Goal: Find specific page/section: Find specific page/section

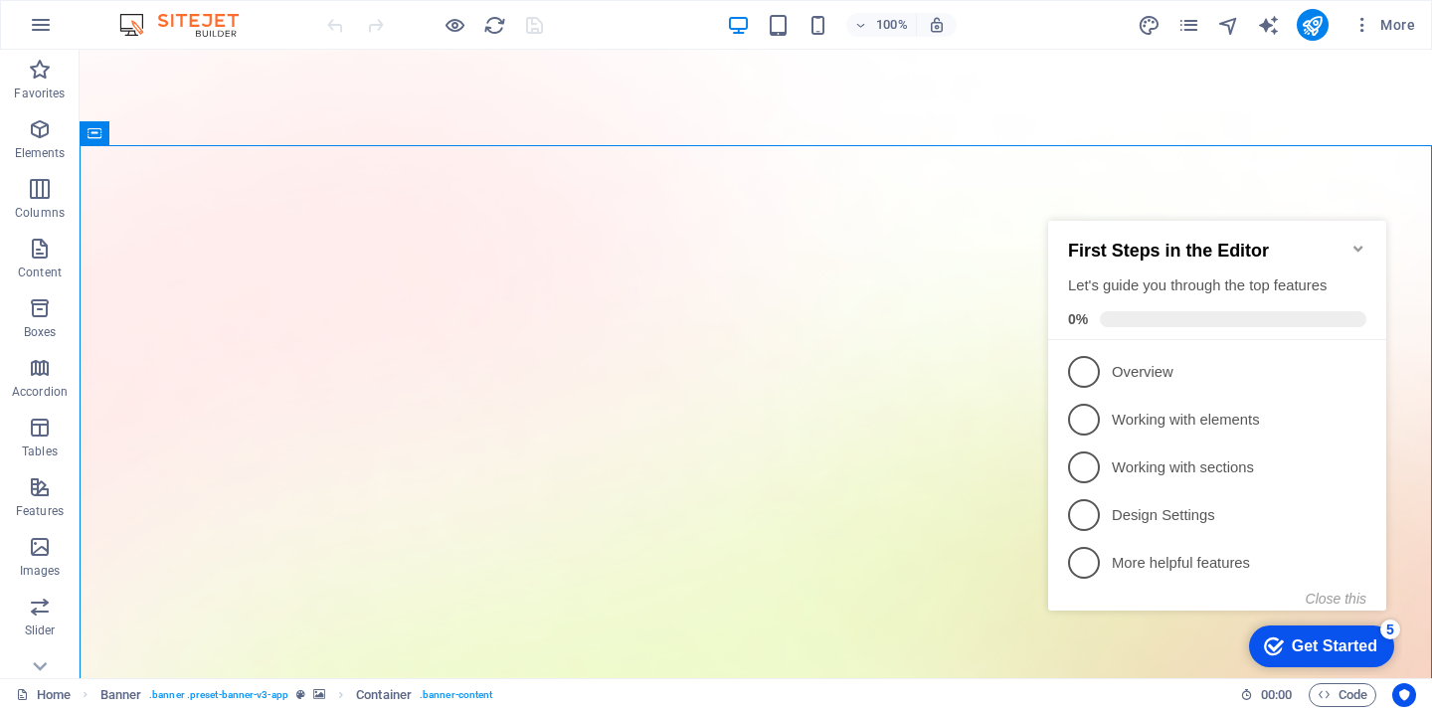
click at [1356, 241] on icon "Minimize checklist" at bounding box center [1358, 249] width 16 height 16
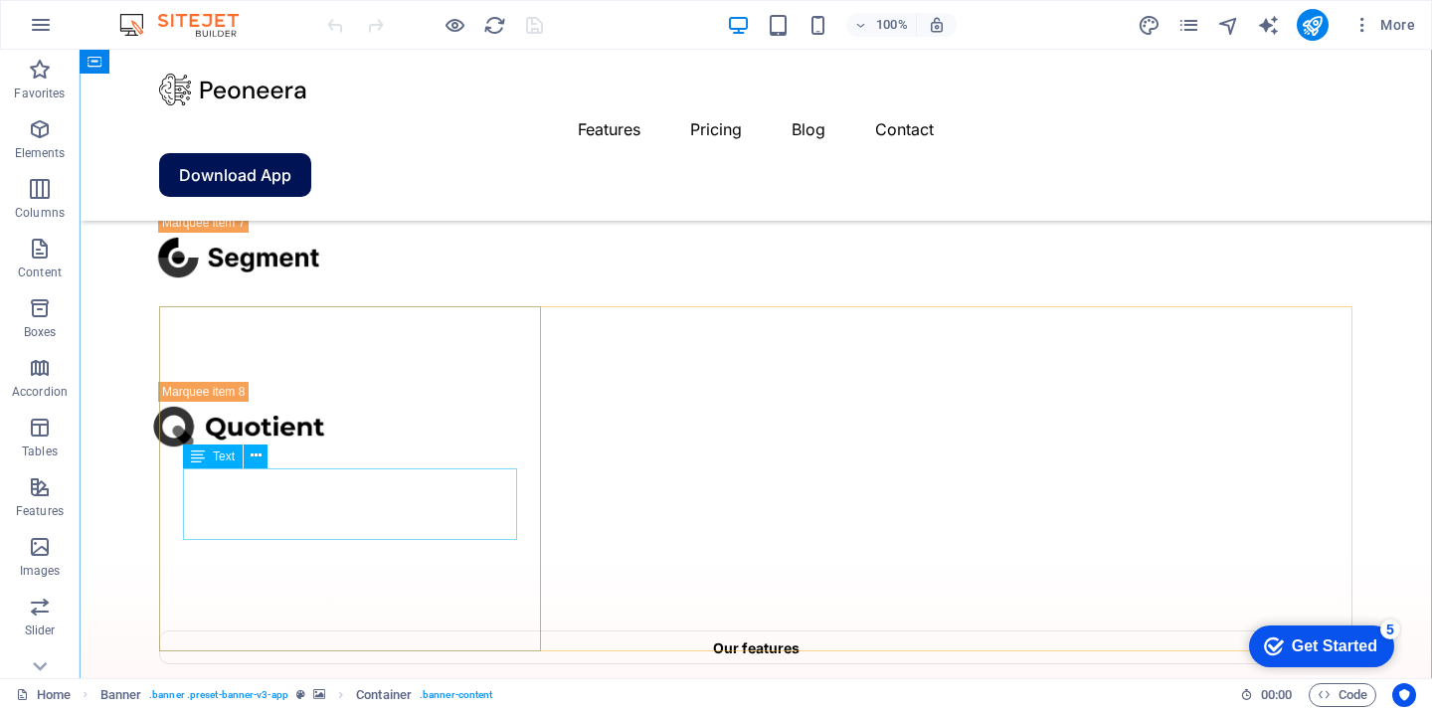
scroll to position [3738, 0]
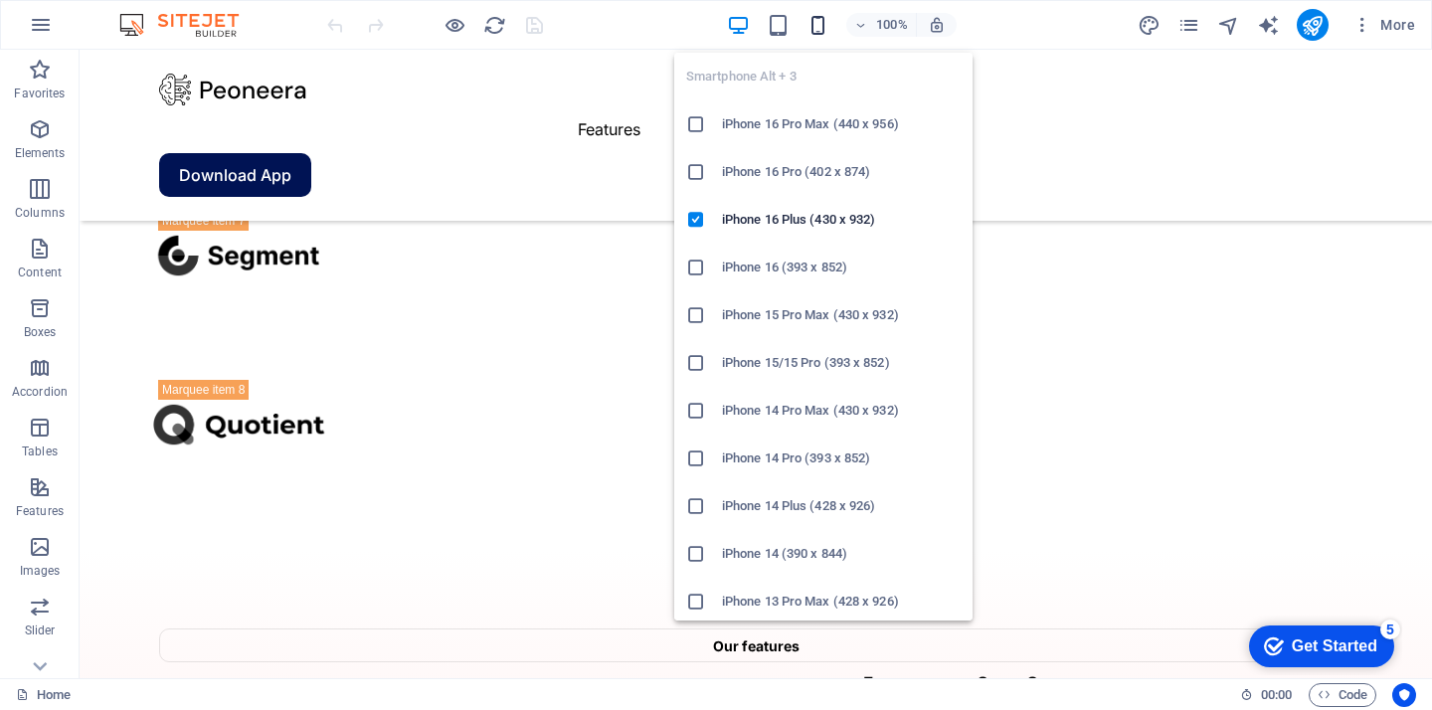
click at [815, 31] on icon "button" at bounding box center [817, 25] width 23 height 23
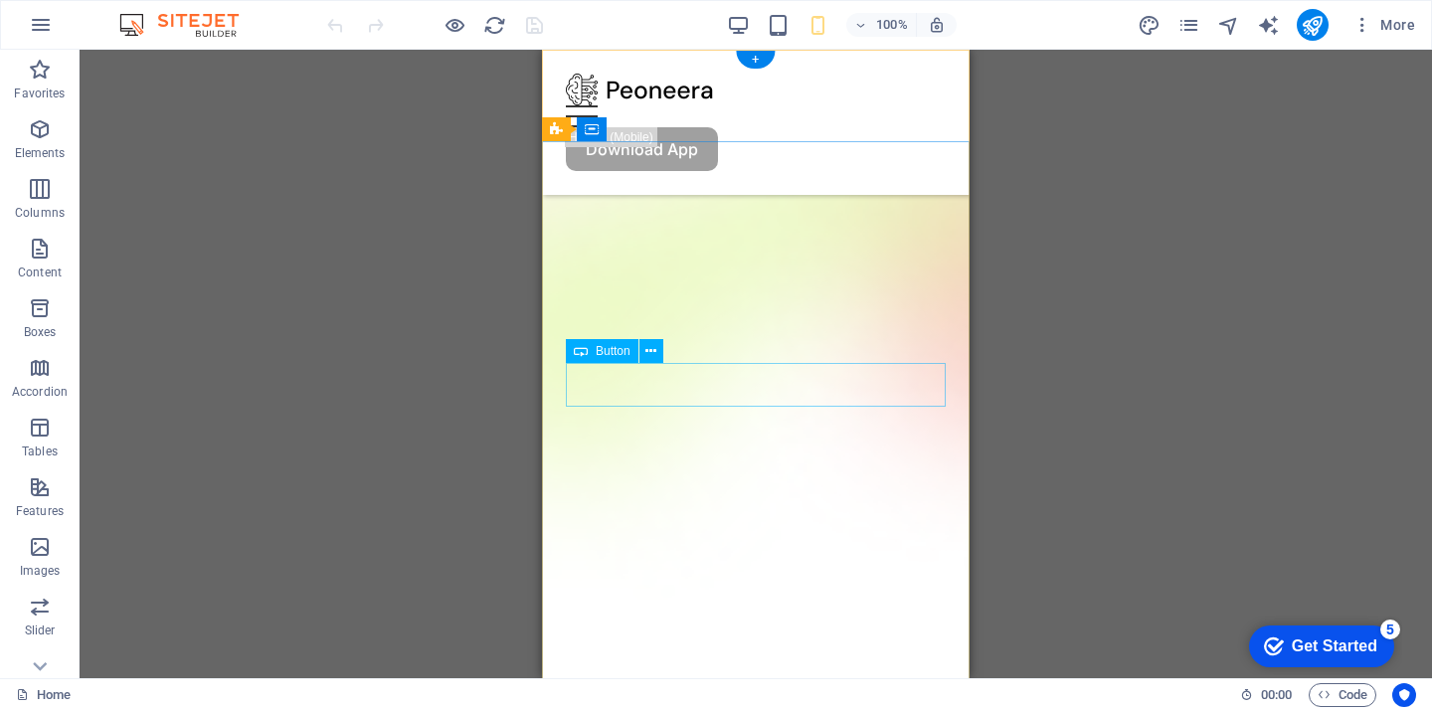
scroll to position [0, 0]
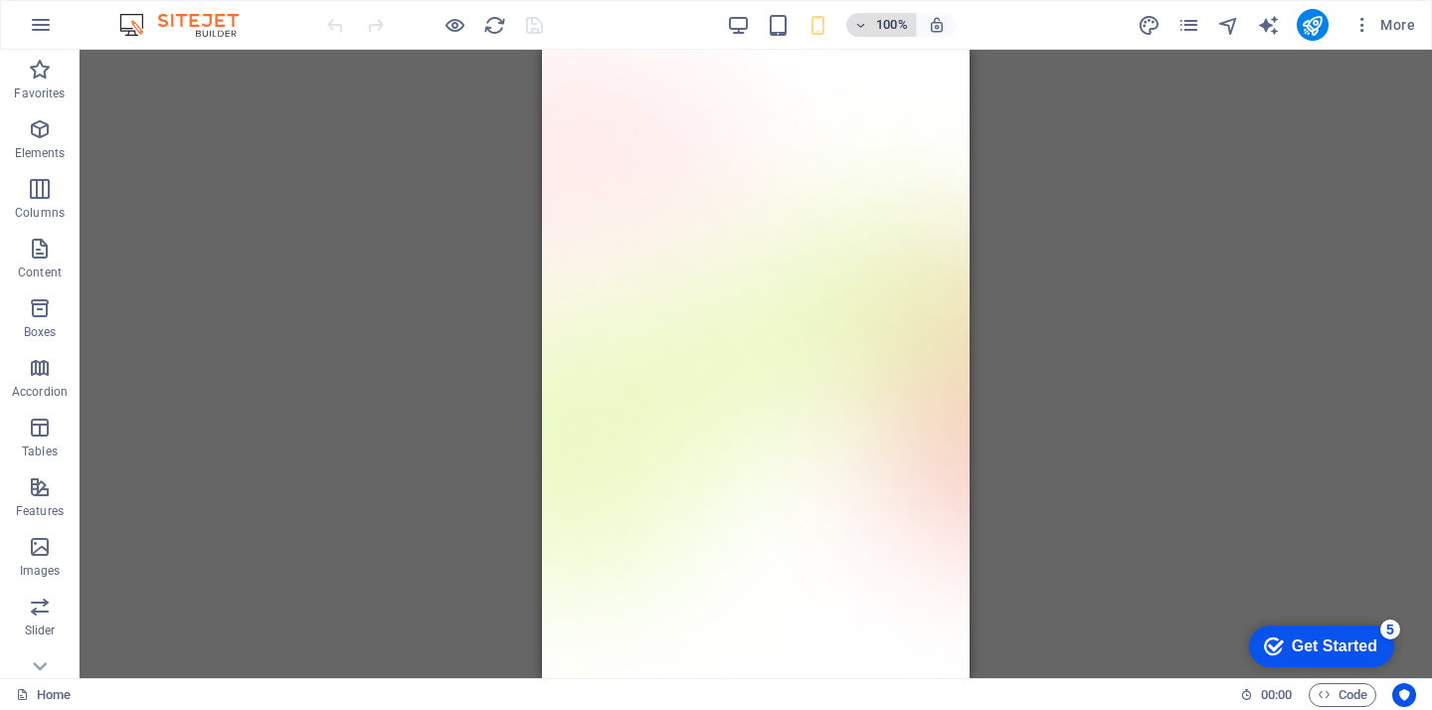
click at [0, 0] on h6 "100%" at bounding box center [0, 0] width 0 height 0
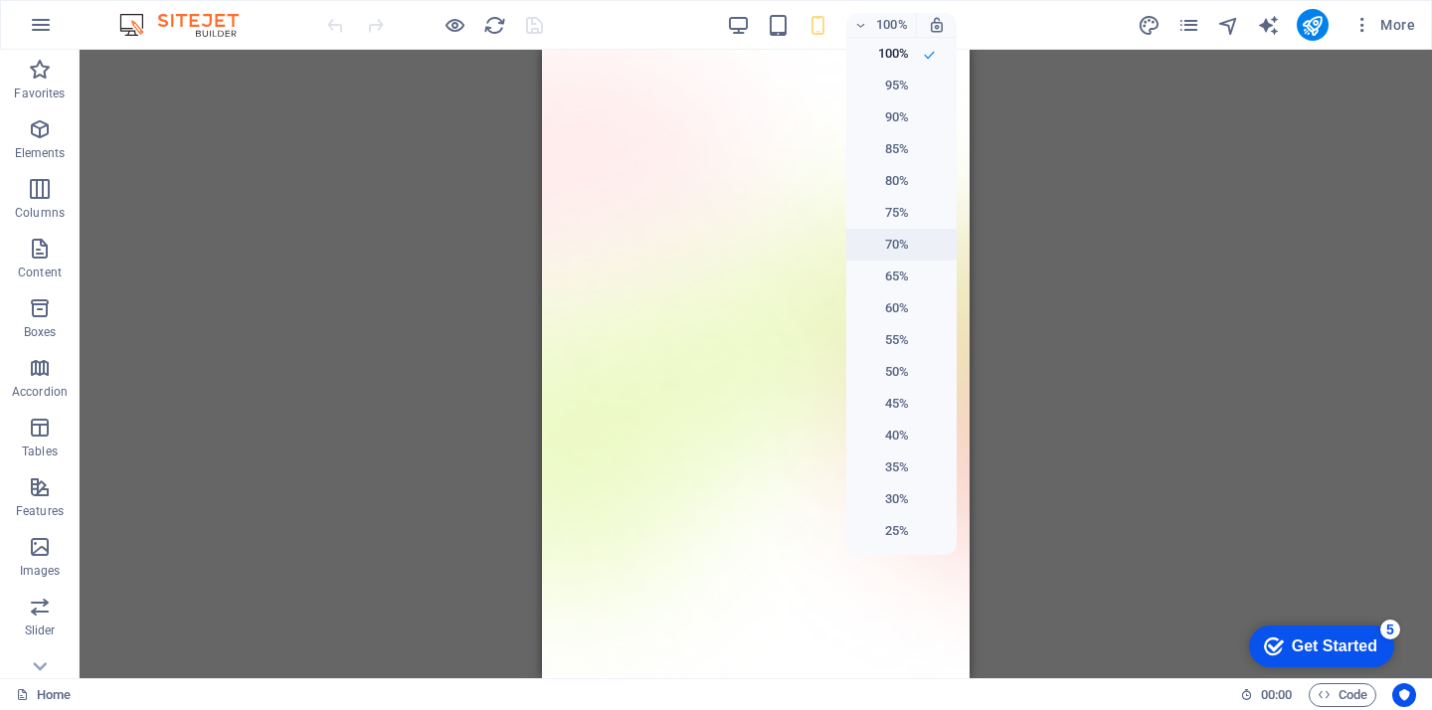
click at [899, 253] on h6 "70%" at bounding box center [883, 245] width 51 height 24
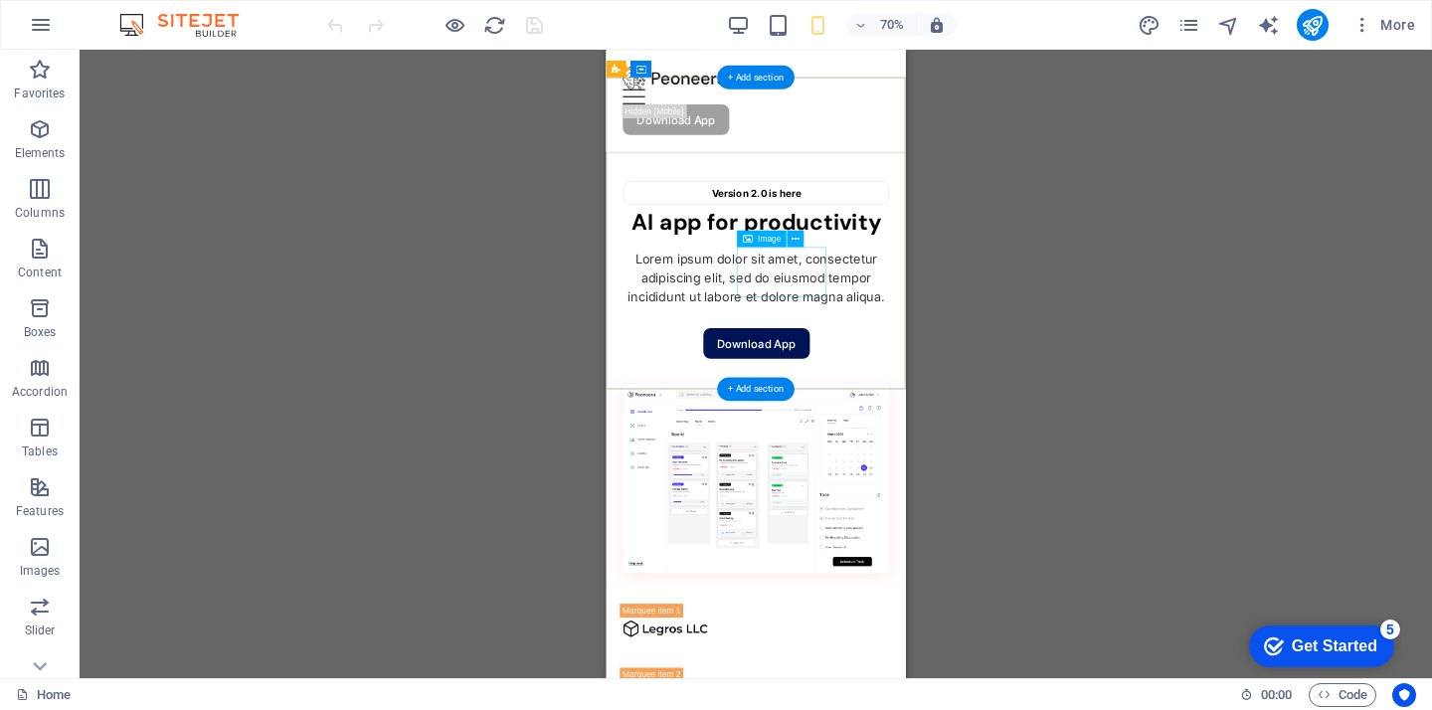
scroll to position [679, 0]
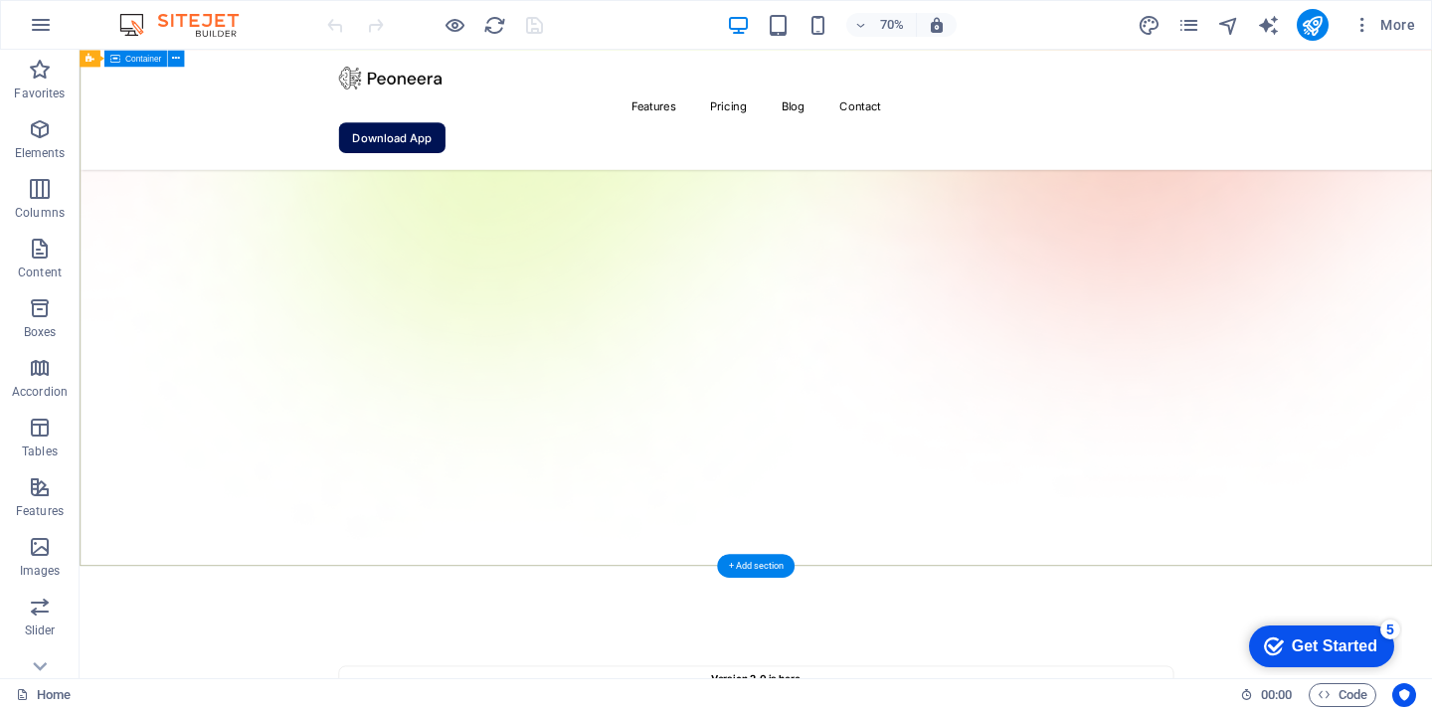
scroll to position [0, 0]
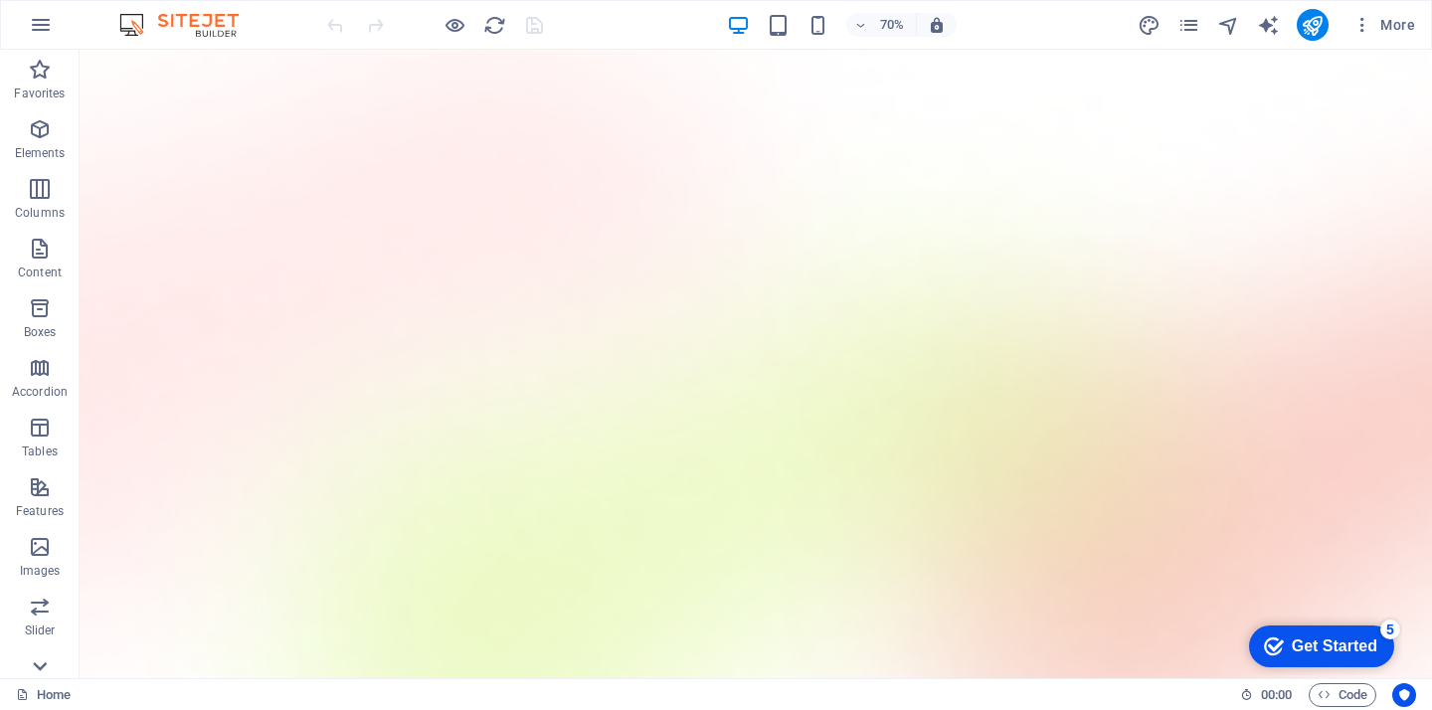
click at [41, 669] on icon at bounding box center [40, 666] width 14 height 9
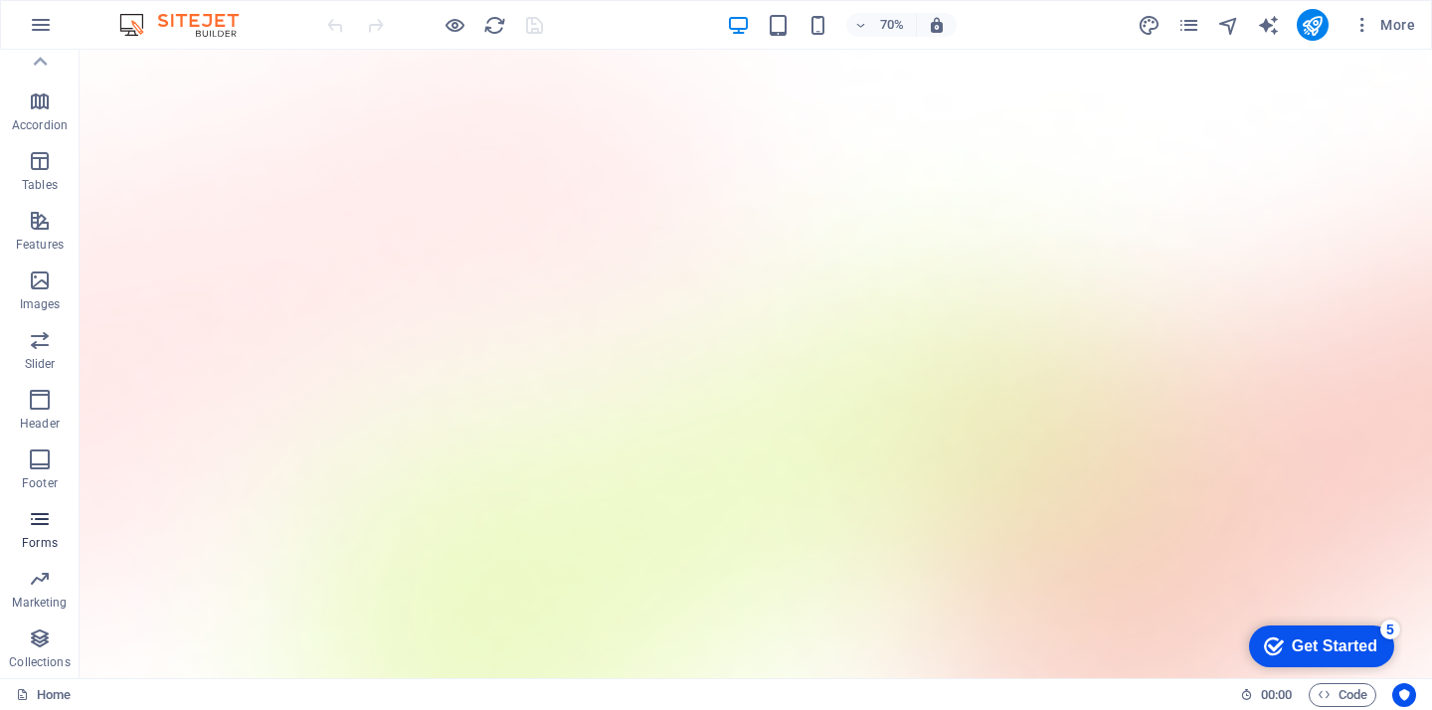
click at [42, 517] on icon "button" at bounding box center [40, 519] width 24 height 24
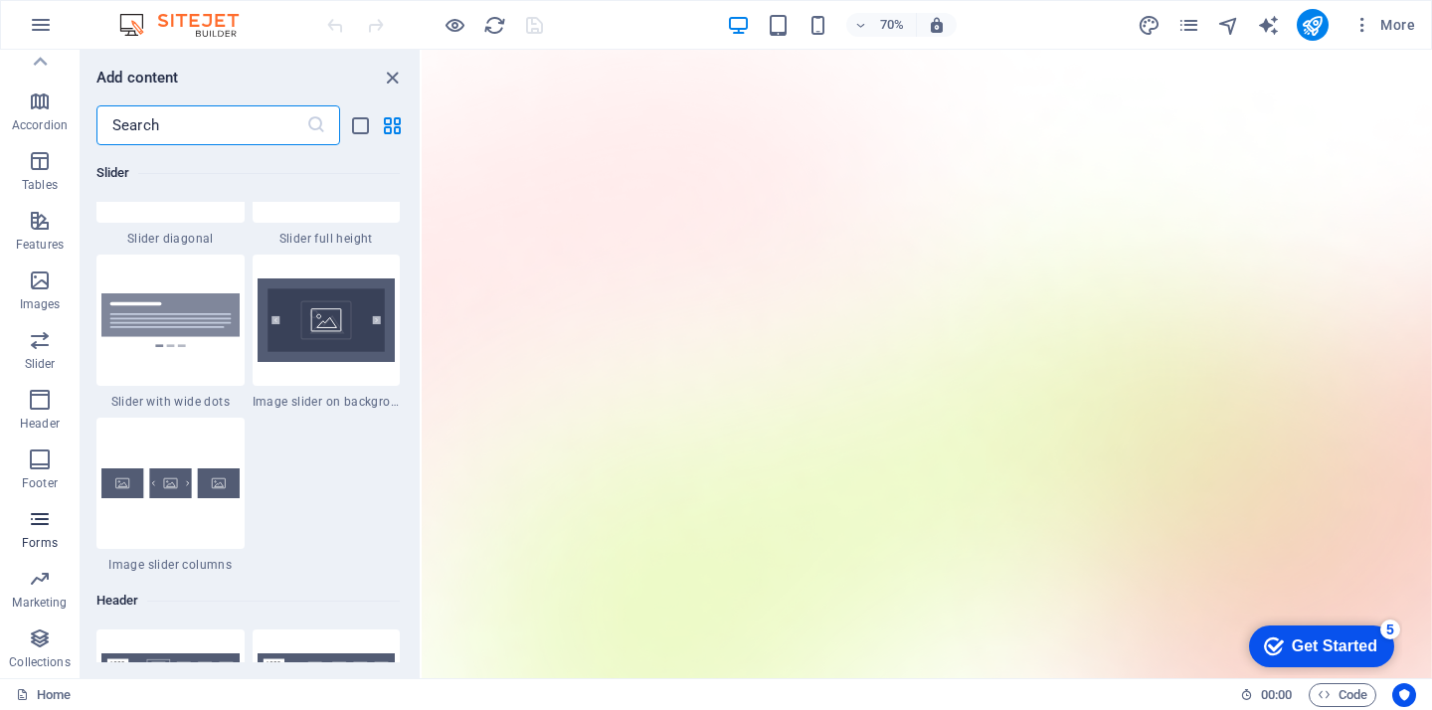
scroll to position [14518, 0]
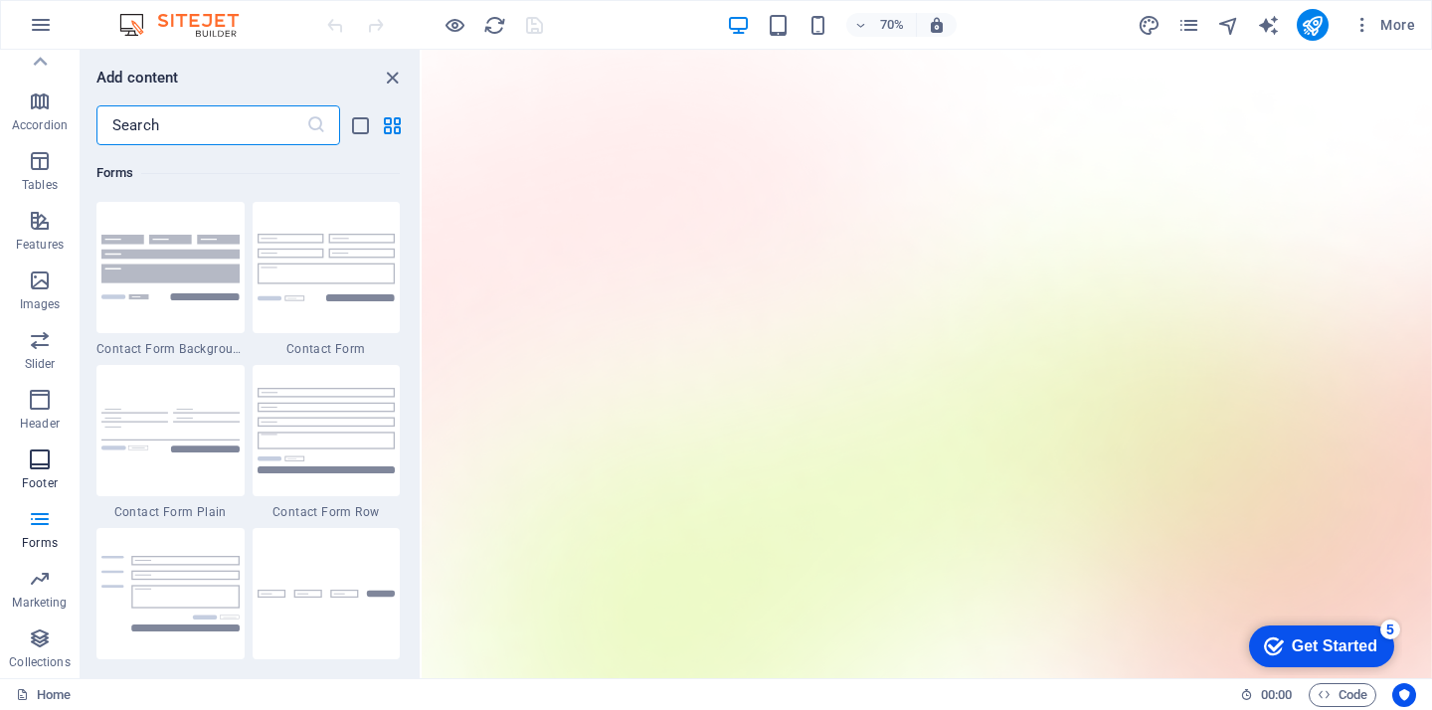
click at [32, 456] on icon "button" at bounding box center [40, 459] width 24 height 24
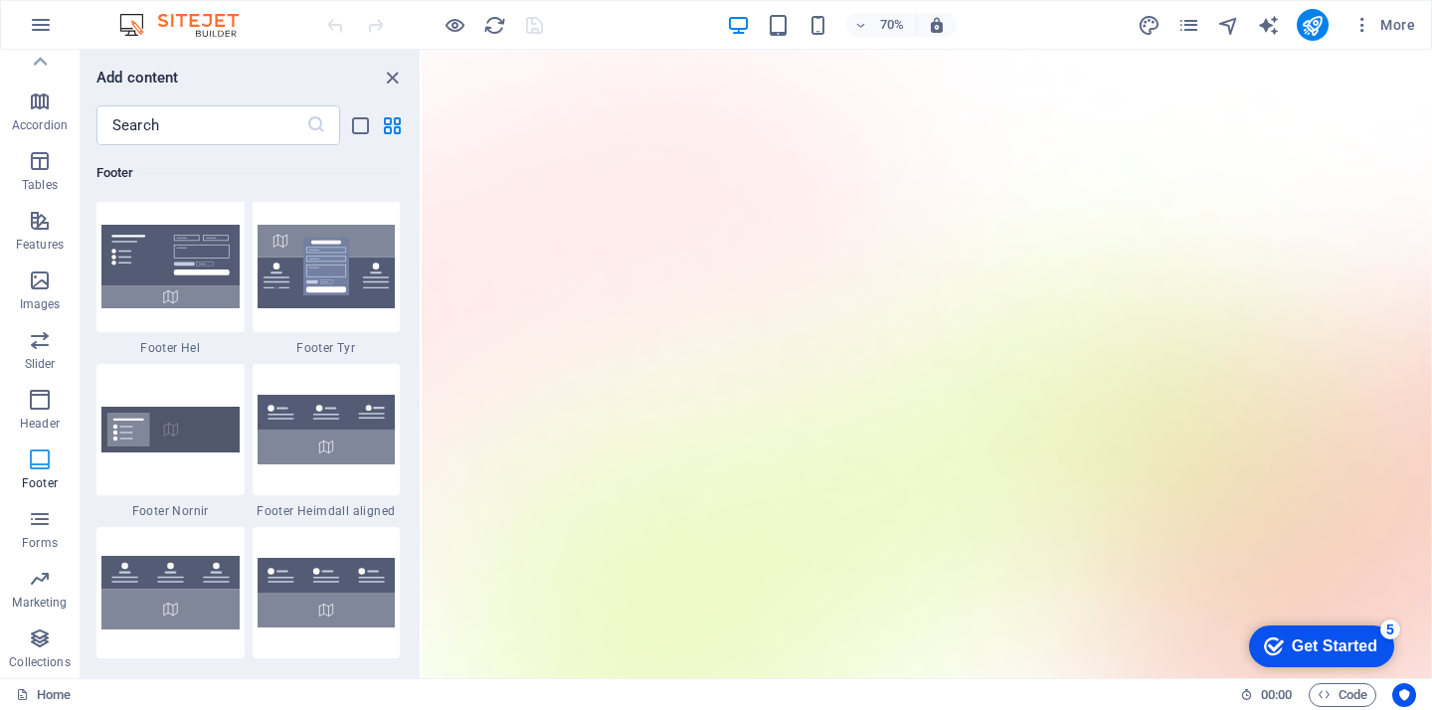
scroll to position [13165, 0]
